Goal: Use online tool/utility: Use online tool/utility

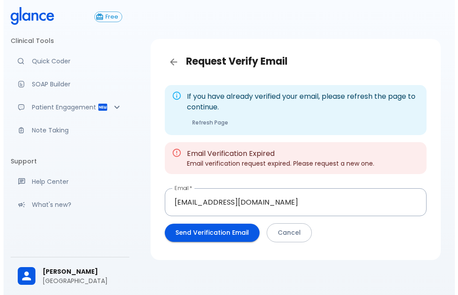
scroll to position [21, 0]
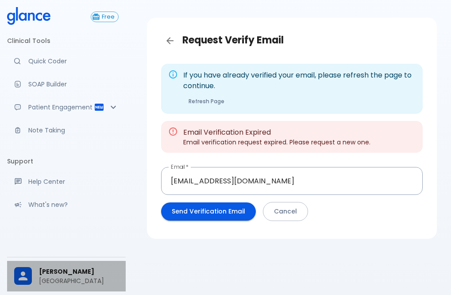
click at [59, 269] on span "[PERSON_NAME]" at bounding box center [79, 271] width 80 height 9
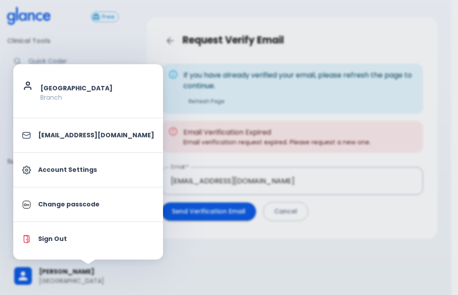
click at [63, 174] on p "Account Settings" at bounding box center [96, 169] width 116 height 9
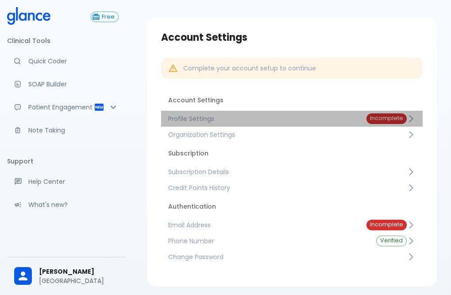
click at [388, 122] on div "Incomplete" at bounding box center [387, 118] width 40 height 11
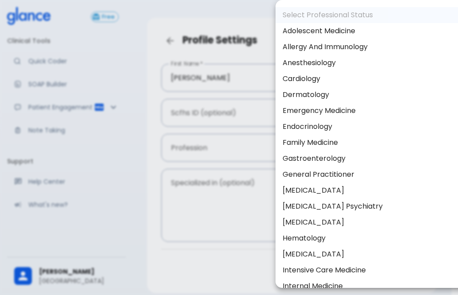
click at [414, 112] on body "↧ pull to refresh ↧ Free Clinical Tools Quick Coder SOAP Builder Patient Engage…" at bounding box center [229, 155] width 458 height 353
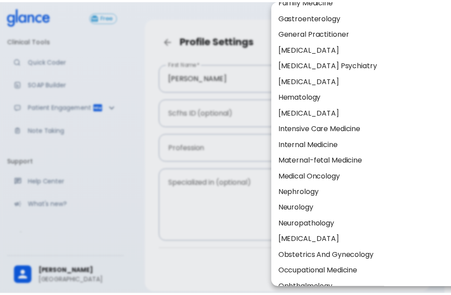
scroll to position [127, 0]
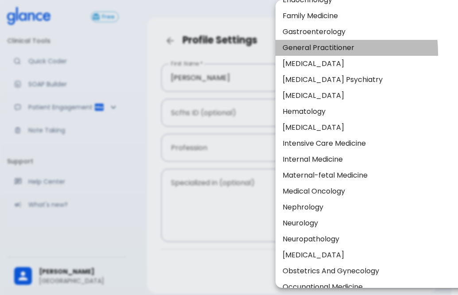
click at [314, 53] on li "General Practitioner" at bounding box center [370, 48] width 191 height 16
type input "General practitioner"
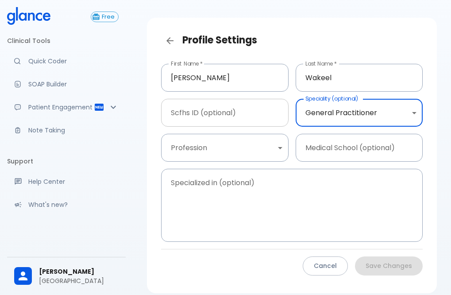
click at [211, 118] on input "text" at bounding box center [225, 113] width 128 height 28
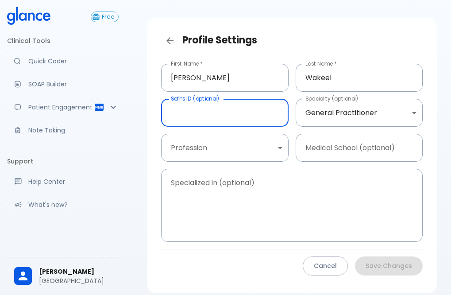
drag, startPoint x: 222, startPoint y: 99, endPoint x: 195, endPoint y: 99, distance: 26.6
click at [205, 99] on input "text" at bounding box center [225, 113] width 128 height 28
click at [181, 98] on div "Scfhs ID (optional) Scfhs ID (optional)" at bounding box center [221, 109] width 135 height 35
click at [192, 114] on input "text" at bounding box center [225, 113] width 128 height 28
drag, startPoint x: 219, startPoint y: 99, endPoint x: 180, endPoint y: 99, distance: 39.0
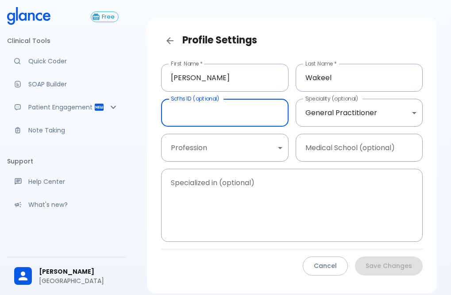
click at [180, 99] on input "text" at bounding box center [225, 113] width 128 height 28
drag, startPoint x: 170, startPoint y: 99, endPoint x: 214, endPoint y: 98, distance: 43.9
click at [214, 98] on div "Scfhs ID (optional) Scfhs ID (optional)" at bounding box center [221, 109] width 135 height 35
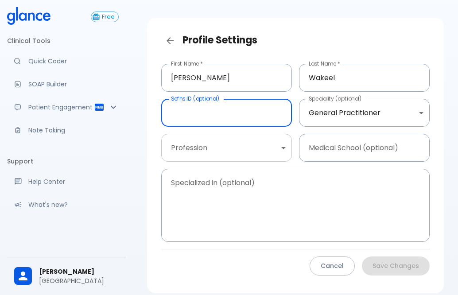
click at [280, 148] on body "↧ pull to refresh ↧ Free Clinical Tools Quick Coder SOAP Builder Patient Engage…" at bounding box center [229, 155] width 458 height 353
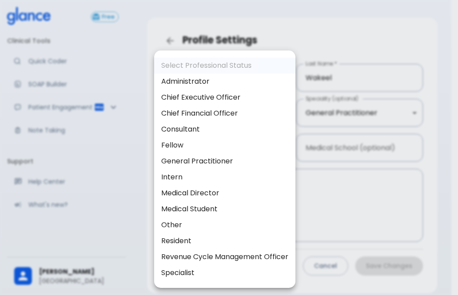
click at [225, 163] on li "General Practitioner" at bounding box center [224, 161] width 141 height 16
type input "general_practitioner"
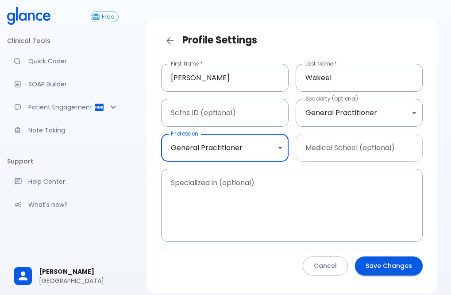
click at [373, 146] on input "text" at bounding box center [360, 148] width 128 height 28
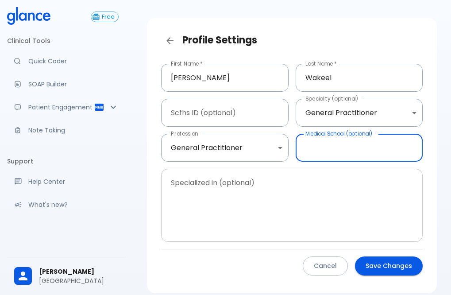
click at [267, 185] on textarea at bounding box center [291, 205] width 249 height 58
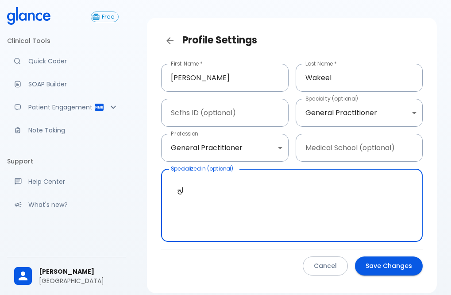
type textarea "ل"
type textarea "g"
type textarea "GP DENTAL"
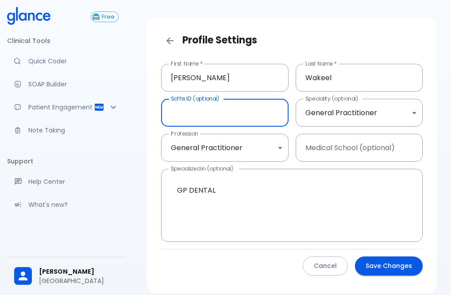
drag, startPoint x: 240, startPoint y: 111, endPoint x: 209, endPoint y: 112, distance: 31.1
click at [209, 112] on input "text" at bounding box center [225, 113] width 128 height 28
drag, startPoint x: 212, startPoint y: 100, endPoint x: 170, endPoint y: 99, distance: 41.6
click at [170, 99] on input "text" at bounding box center [225, 113] width 128 height 28
click at [191, 116] on input "text" at bounding box center [225, 113] width 128 height 28
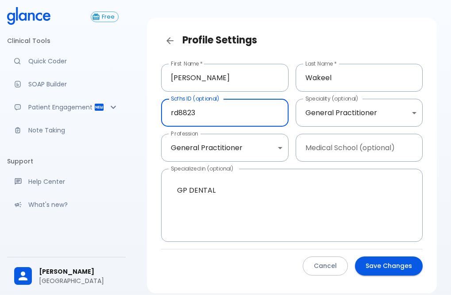
drag, startPoint x: 177, startPoint y: 112, endPoint x: 161, endPoint y: 112, distance: 15.9
click at [161, 112] on input "rd8823" at bounding box center [225, 113] width 128 height 28
click at [168, 115] on input "RD8823" at bounding box center [225, 113] width 128 height 28
type input "02RD8823"
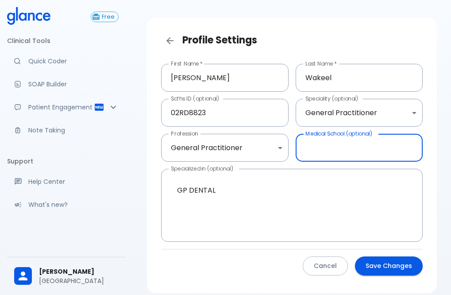
click at [390, 148] on input "text" at bounding box center [360, 148] width 128 height 28
type input "TESHREEN"
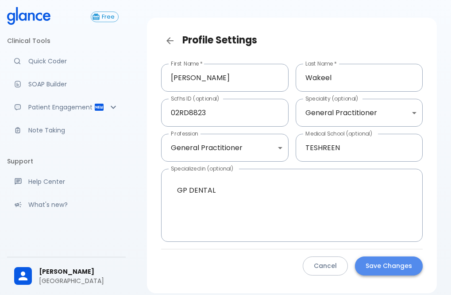
click at [375, 266] on button "Save Changes" at bounding box center [389, 265] width 68 height 19
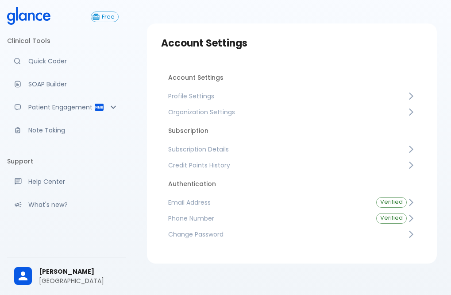
scroll to position [23, 0]
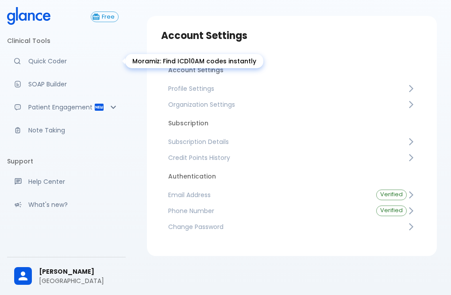
click at [43, 64] on p "Quick Coder" at bounding box center [73, 61] width 90 height 9
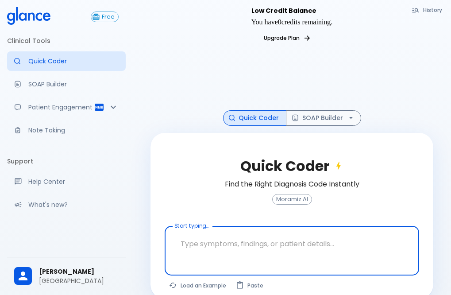
scroll to position [21, 0]
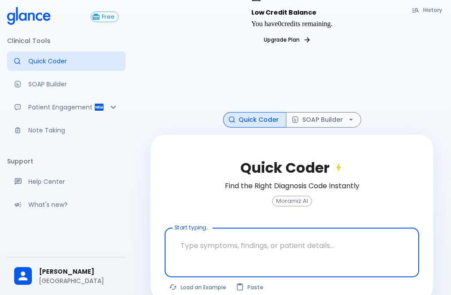
click at [193, 232] on textarea at bounding box center [292, 246] width 242 height 28
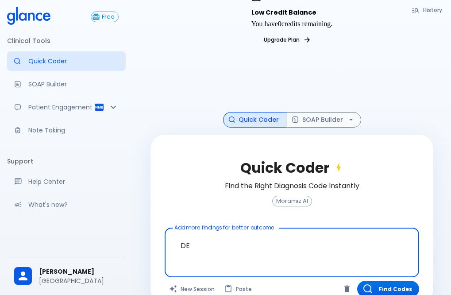
type textarea "D"
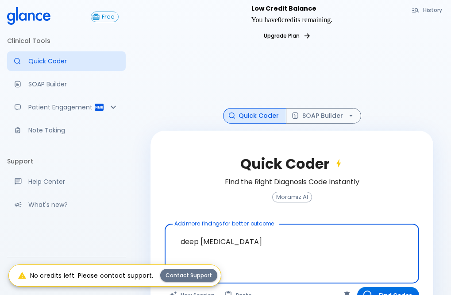
scroll to position [27, 0]
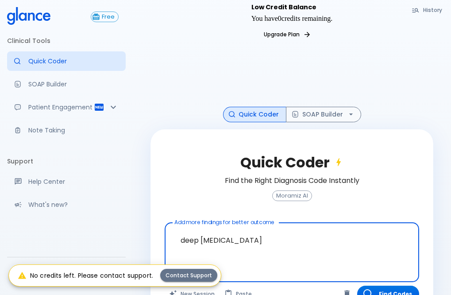
type textarea "deep [MEDICAL_DATA]"
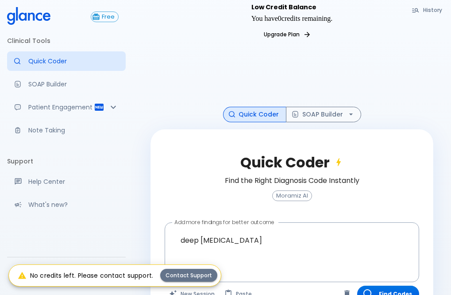
drag, startPoint x: 426, startPoint y: 68, endPoint x: 417, endPoint y: 71, distance: 10.0
click at [425, 68] on div at bounding box center [292, 77] width 283 height 59
click at [388, 286] on button "Find Codes" at bounding box center [388, 294] width 62 height 16
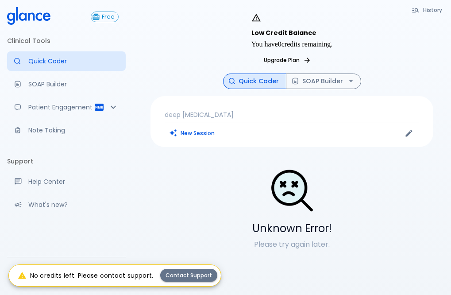
scroll to position [0, 0]
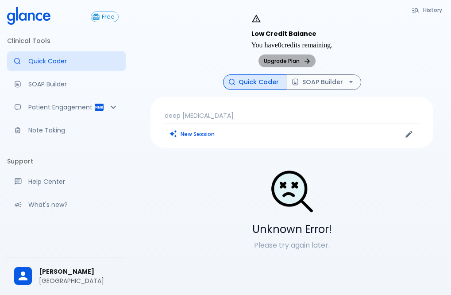
click at [316, 54] on link "Upgrade Plan" at bounding box center [287, 60] width 57 height 13
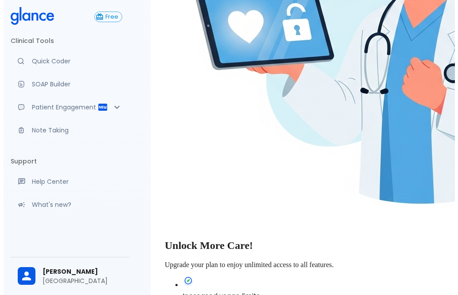
scroll to position [265, 0]
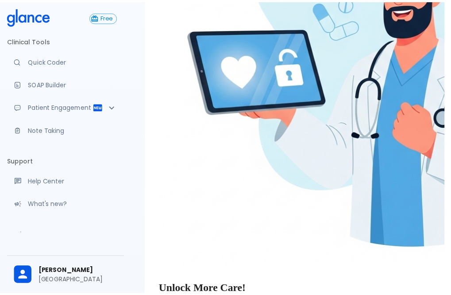
scroll to position [0, 0]
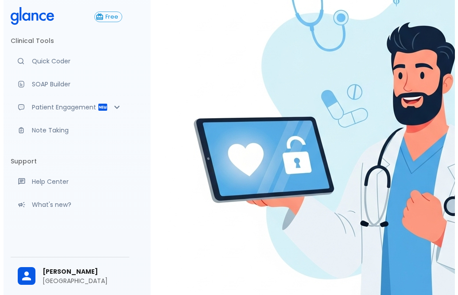
scroll to position [177, 0]
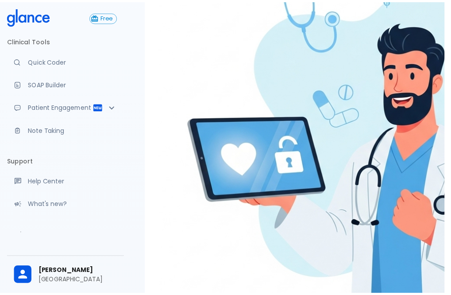
scroll to position [0, 0]
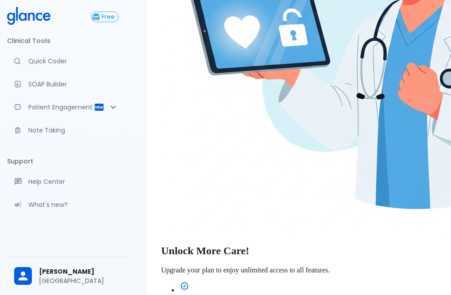
scroll to position [310, 0]
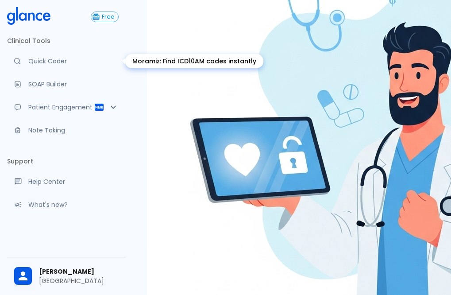
click at [50, 63] on p "Quick Coder" at bounding box center [73, 61] width 90 height 9
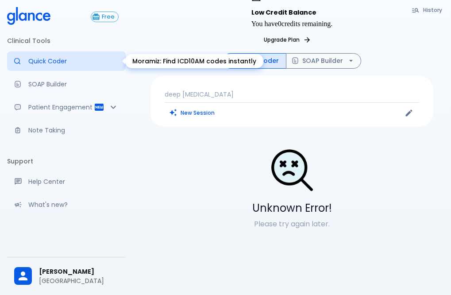
scroll to position [21, 0]
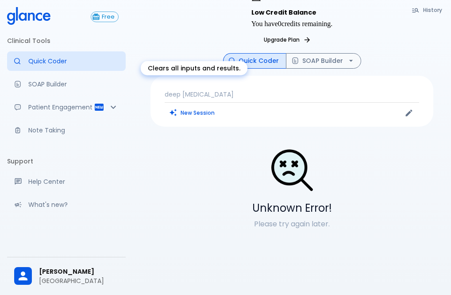
click at [191, 106] on button "New Session" at bounding box center [192, 112] width 55 height 13
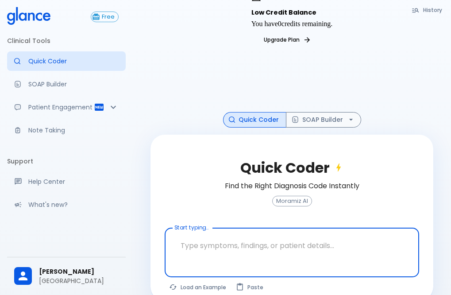
click at [203, 232] on textarea at bounding box center [292, 246] width 242 height 28
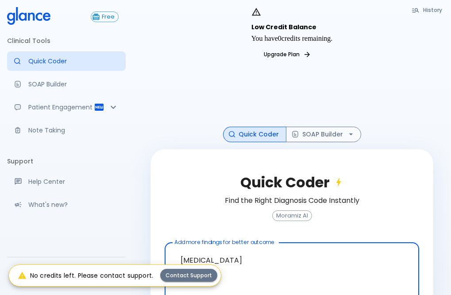
scroll to position [0, 0]
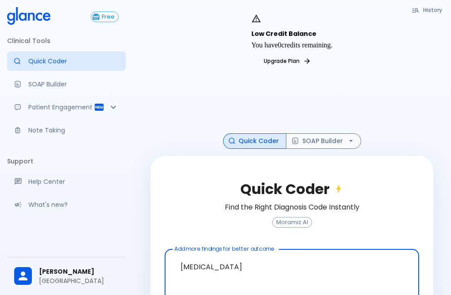
type textarea "[MEDICAL_DATA]"
